Goal: Check status: Check status

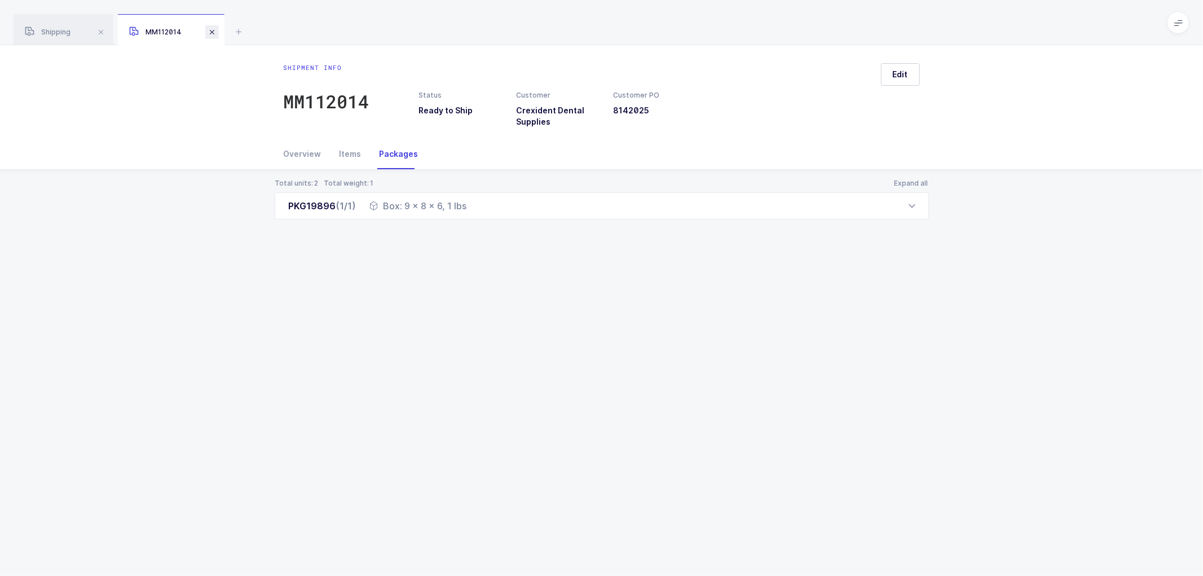
click at [214, 29] on span at bounding box center [212, 32] width 14 height 14
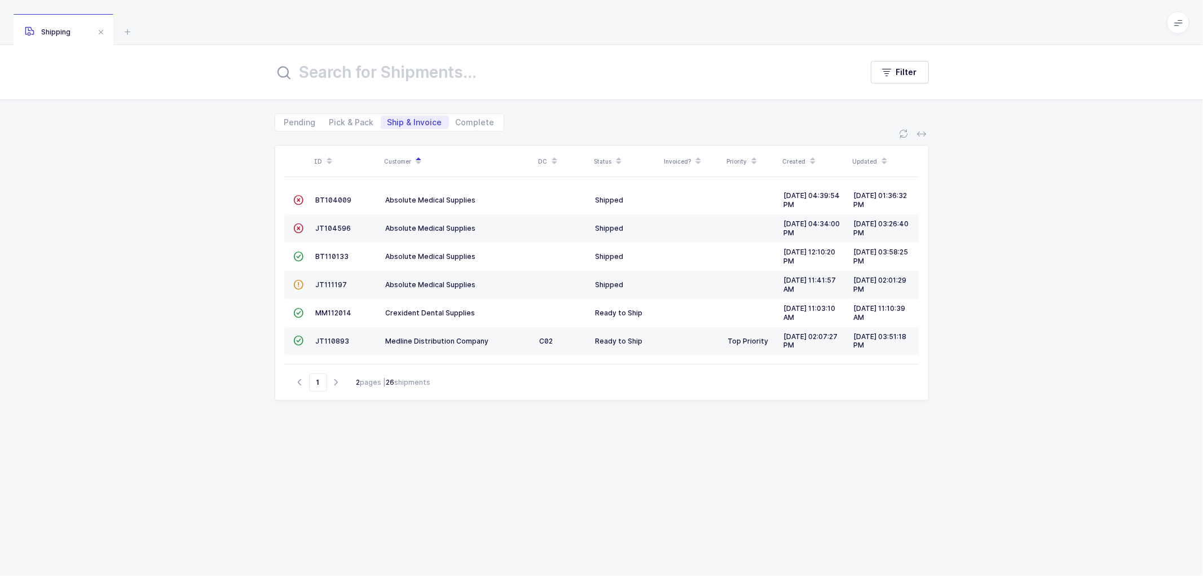
click at [58, 27] on div "Shipping" at bounding box center [64, 30] width 100 height 32
click at [345, 121] on span "Pick & Pack" at bounding box center [351, 122] width 45 height 8
click at [330, 121] on input "Pick & Pack" at bounding box center [326, 119] width 7 height 7
radio input "true"
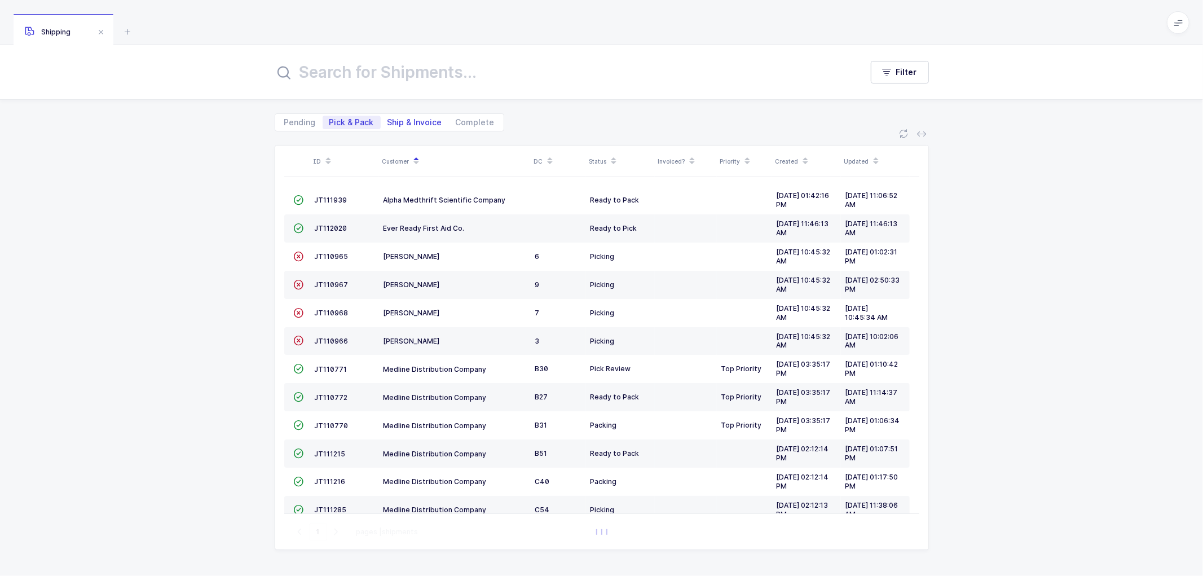
click at [407, 118] on span "Ship & Invoice" at bounding box center [415, 122] width 55 height 8
click at [388, 117] on input "Ship & Invoice" at bounding box center [384, 119] width 7 height 7
radio input "true"
radio input "false"
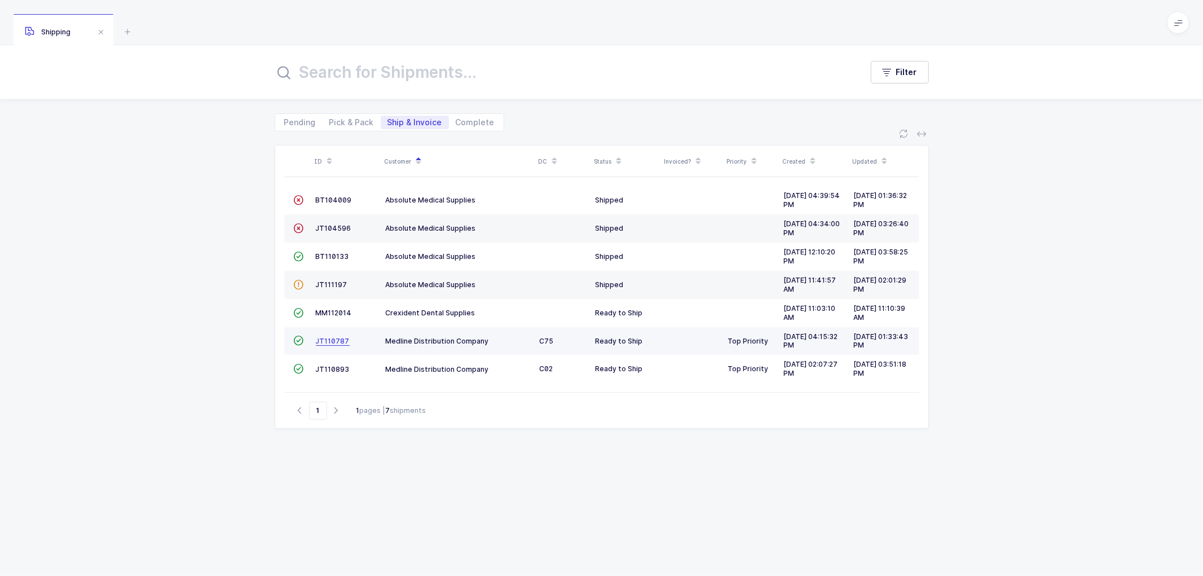
click at [329, 342] on span "JT110787" at bounding box center [333, 341] width 34 height 8
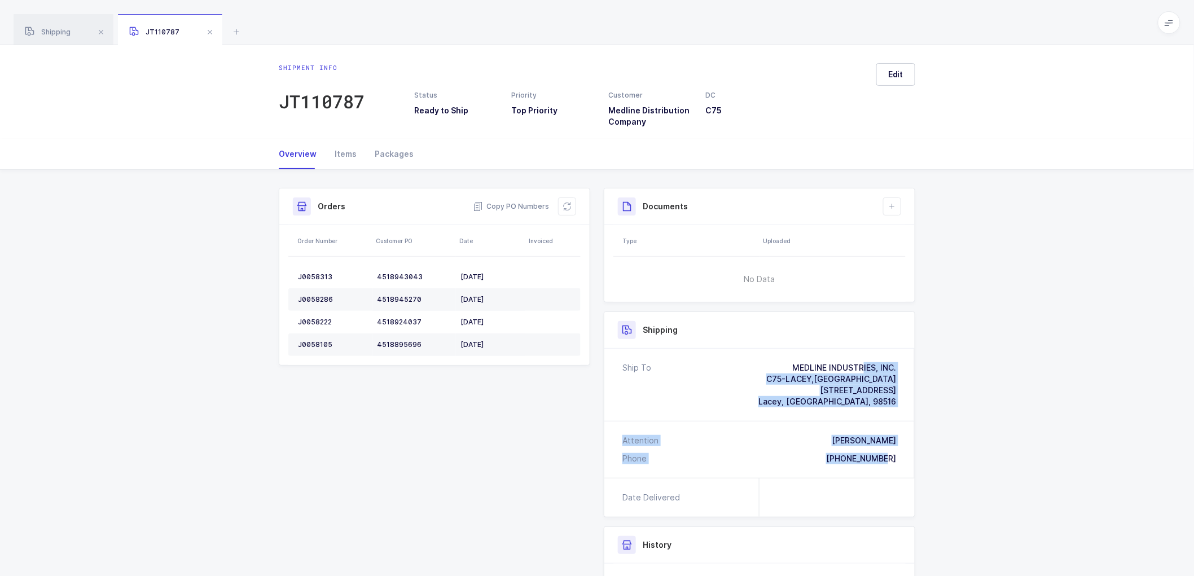
drag, startPoint x: 895, startPoint y: 461, endPoint x: 771, endPoint y: 354, distance: 164.0
click at [771, 354] on div "Ship To MEDLINE INDUSTRIES, INC. C75-[GEOGRAPHIC_DATA],[GEOGRAPHIC_DATA] [STREE…" at bounding box center [759, 413] width 310 height 129
copy div "MEDLINE INDUSTRIES, INC. [GEOGRAPHIC_DATA][STREET_ADDRESS] Attention [PERSON_NA…"
drag, startPoint x: 506, startPoint y: 205, endPoint x: 431, endPoint y: 183, distance: 78.2
click at [505, 204] on span "Copy PO Numbers" at bounding box center [511, 206] width 76 height 11
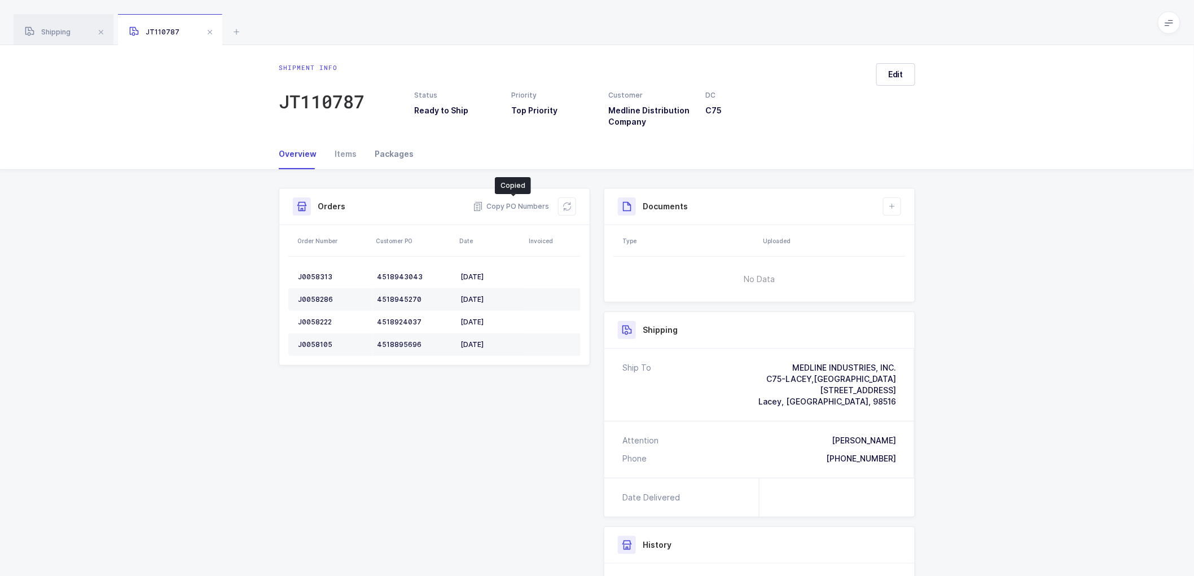
click at [389, 154] on div "Packages" at bounding box center [390, 154] width 48 height 30
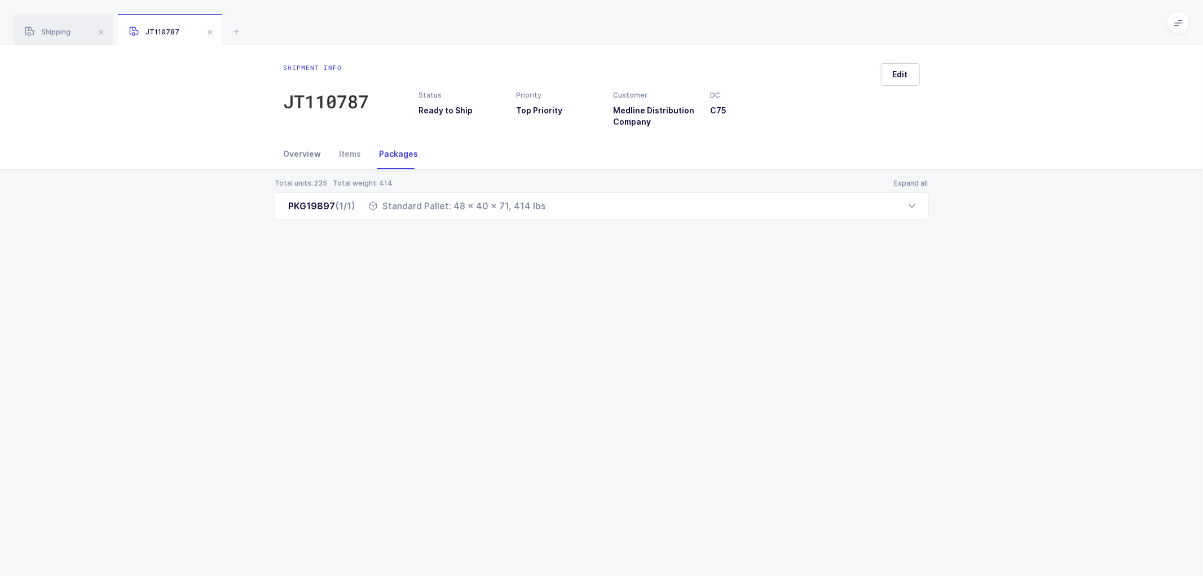
click at [299, 151] on div "Overview" at bounding box center [307, 154] width 47 height 30
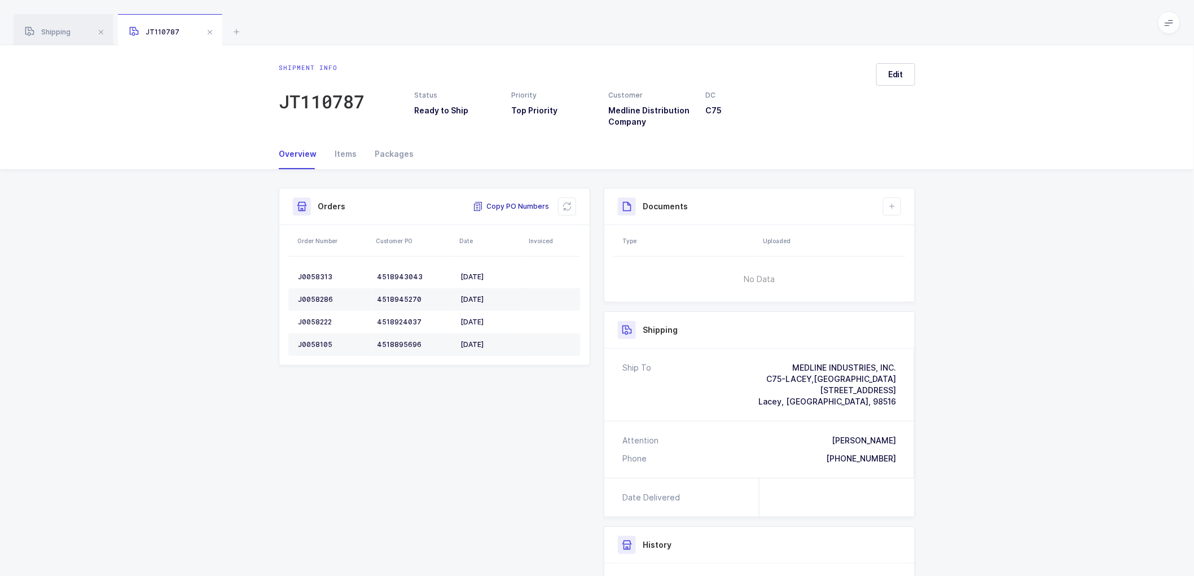
click at [506, 203] on span "Copy PO Numbers" at bounding box center [511, 206] width 76 height 11
click at [387, 149] on div "Packages" at bounding box center [390, 154] width 48 height 30
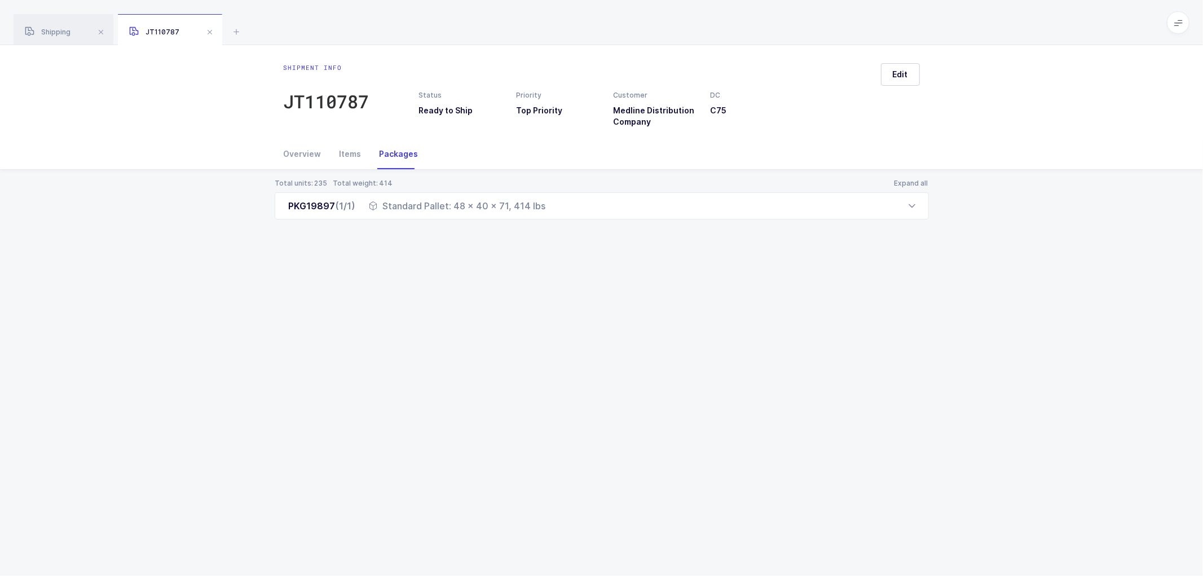
drag, startPoint x: 284, startPoint y: 212, endPoint x: 548, endPoint y: 221, distance: 263.6
click at [548, 221] on div "Total units: 235 Total weight: 414 Expand all PKG19897 (1/1) Standard Pallet: 4…" at bounding box center [601, 213] width 1185 height 86
copy div "PKG19897 (1/1) Standard Pallet: 48 x 40 x 71, 414 lbs"
